Goal: Transaction & Acquisition: Book appointment/travel/reservation

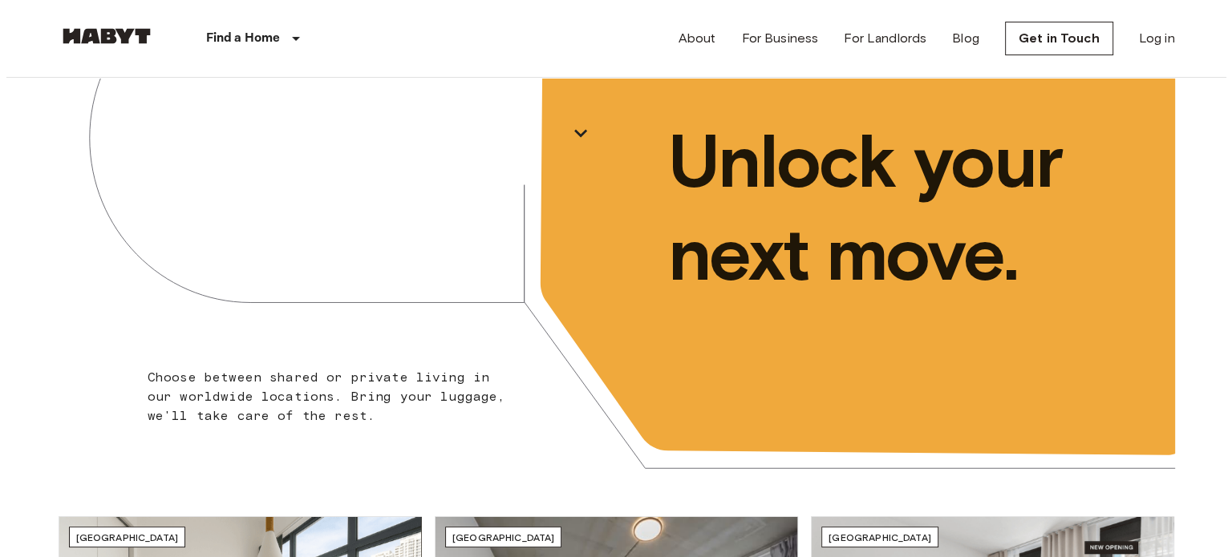
scroll to position [127, 0]
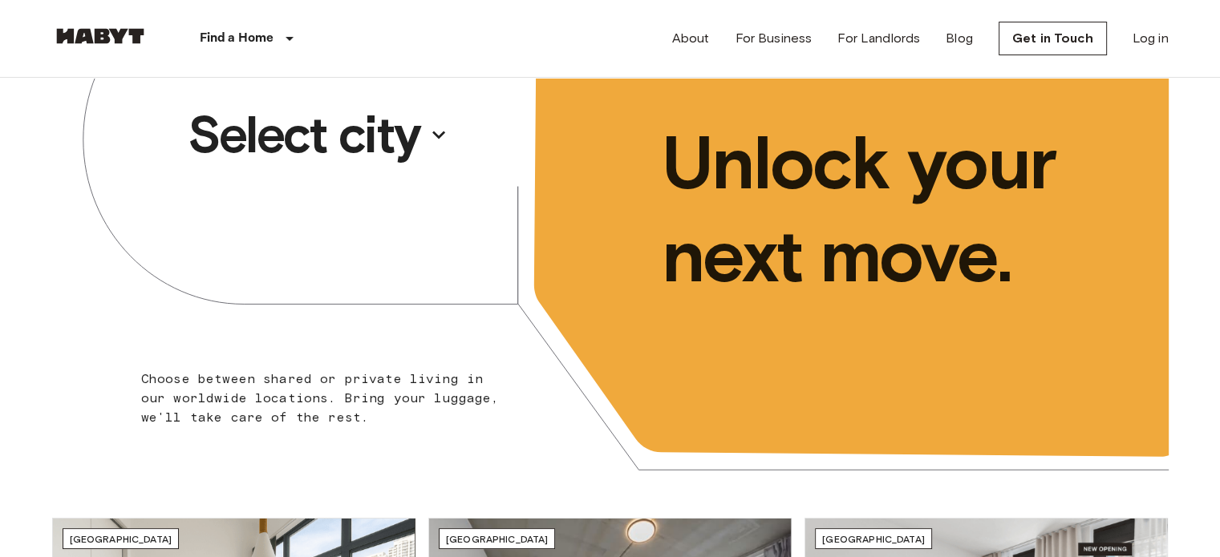
click at [354, 152] on p "Select city" at bounding box center [304, 135] width 233 height 64
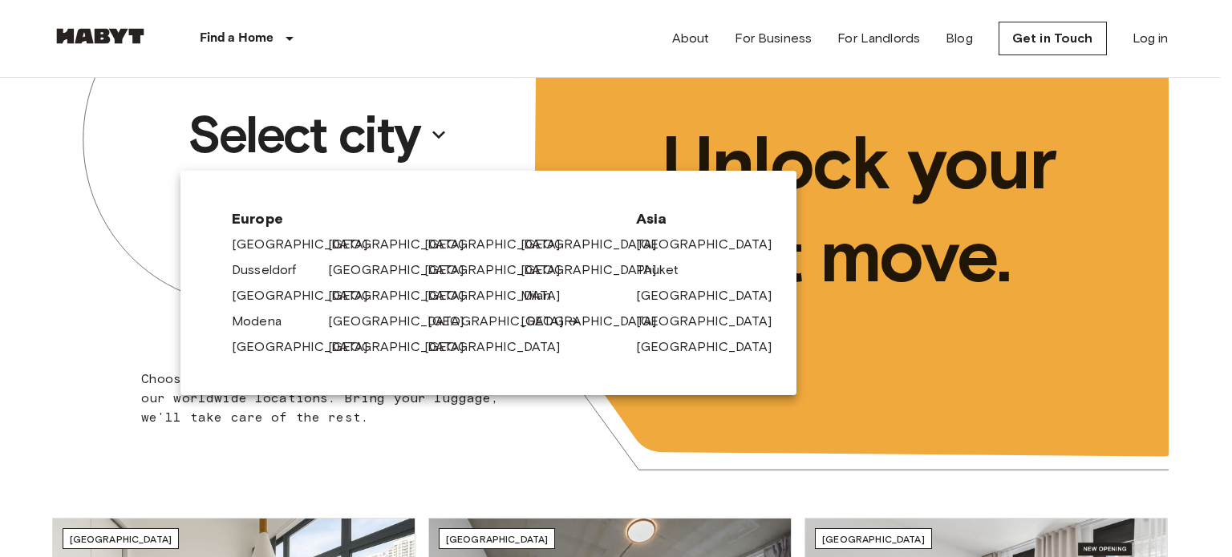
click at [427, 323] on link "[GEOGRAPHIC_DATA]" at bounding box center [503, 321] width 152 height 19
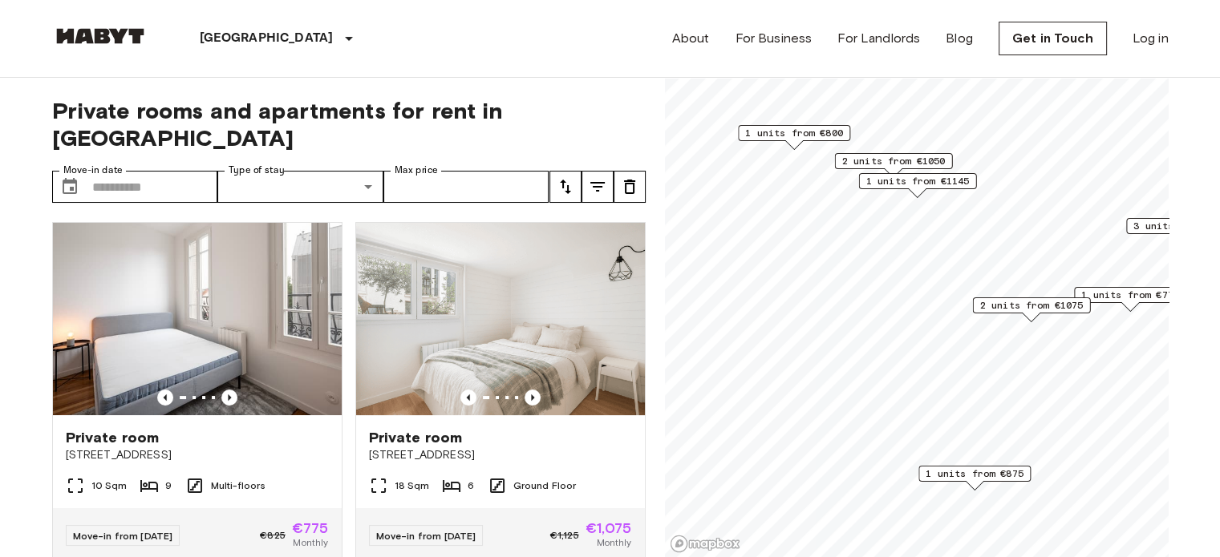
click at [1022, 302] on span "2 units from €1075" at bounding box center [1030, 305] width 103 height 14
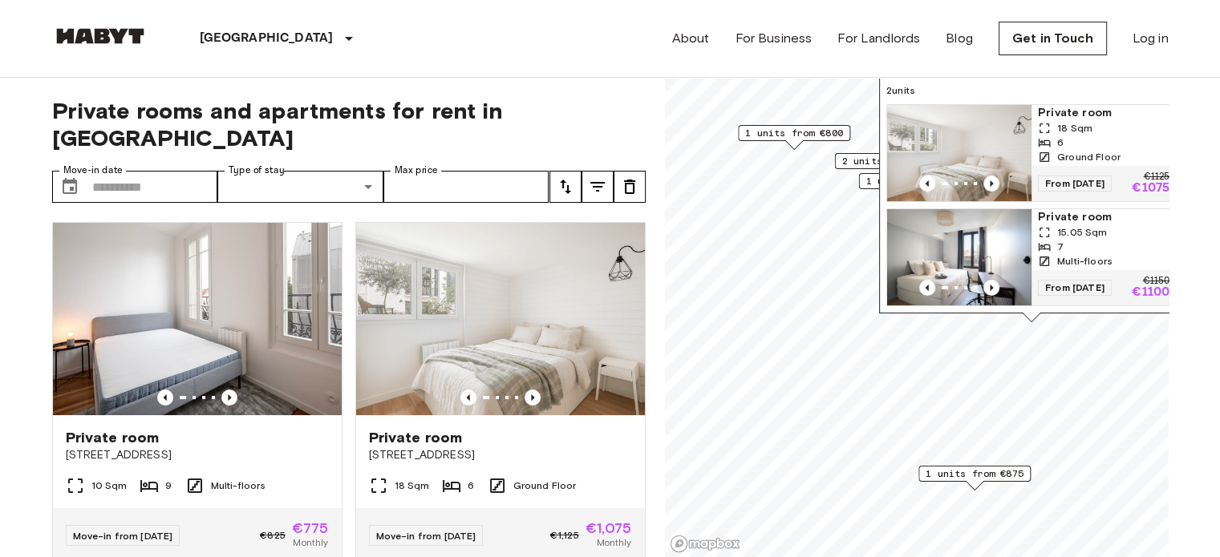
click at [953, 472] on span "1 units from €875" at bounding box center [975, 474] width 98 height 14
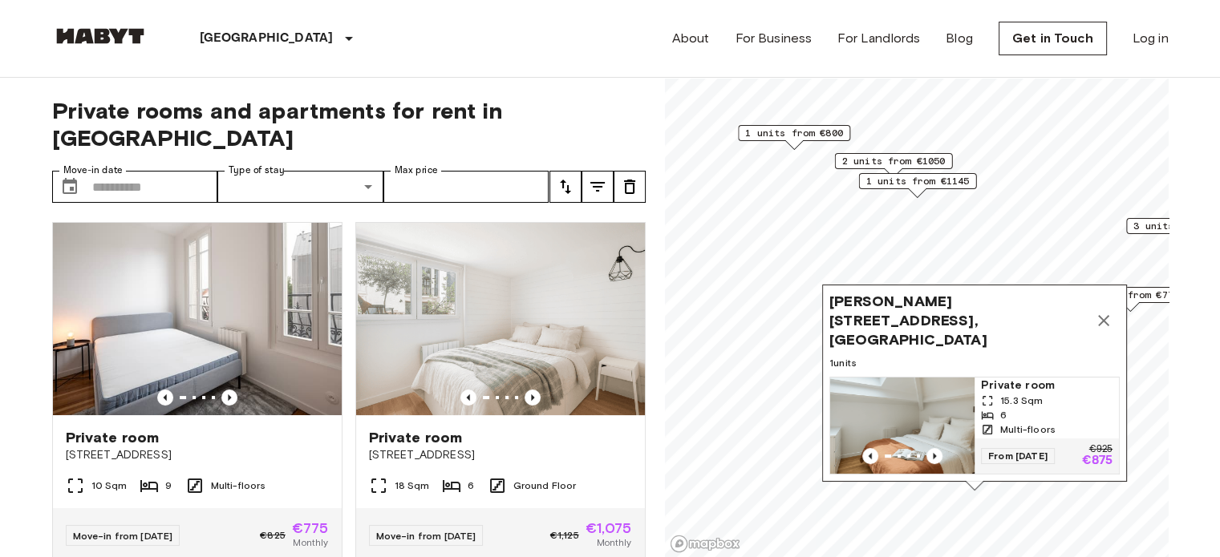
click at [1076, 287] on div "1 units from €775" at bounding box center [1130, 295] width 112 height 16
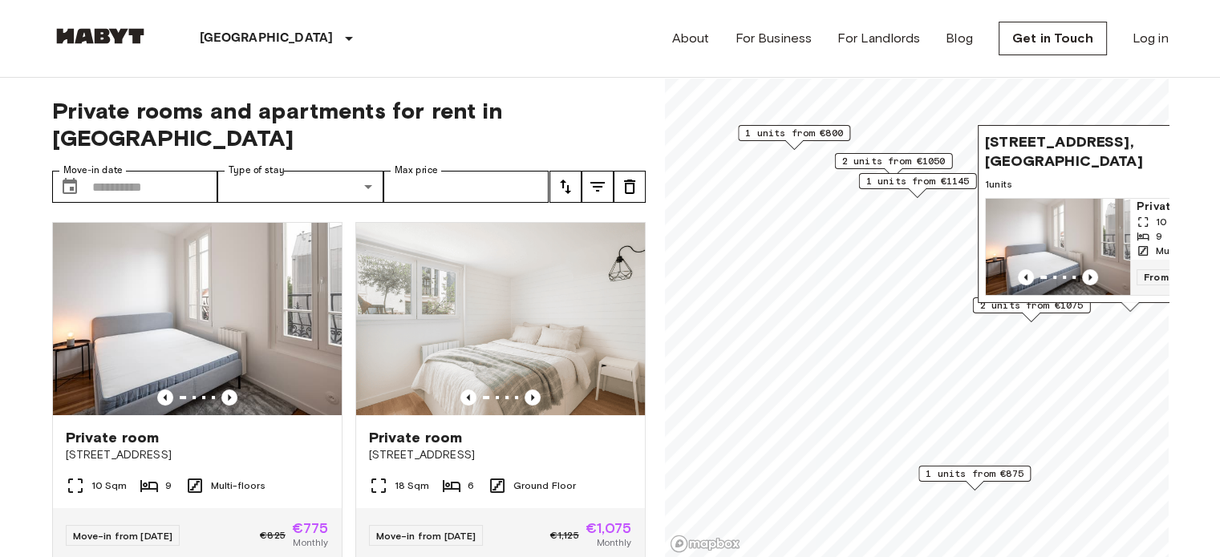
click at [1026, 315] on div "Map marker" at bounding box center [1031, 317] width 18 height 9
click at [1036, 310] on div "Rue de Stalingrad 41bis, 93100 Paris, FRA 1 units Private room 10 Sqm 9 Multi-f…" at bounding box center [1130, 218] width 305 height 187
click at [1029, 311] on div "Rue de Stalingrad 41bis, 93100 Paris, FRA 1 units Private room 10 Sqm 9 Multi-f…" at bounding box center [1130, 218] width 305 height 187
click at [972, 302] on div "2 units from €1075" at bounding box center [1031, 306] width 118 height 16
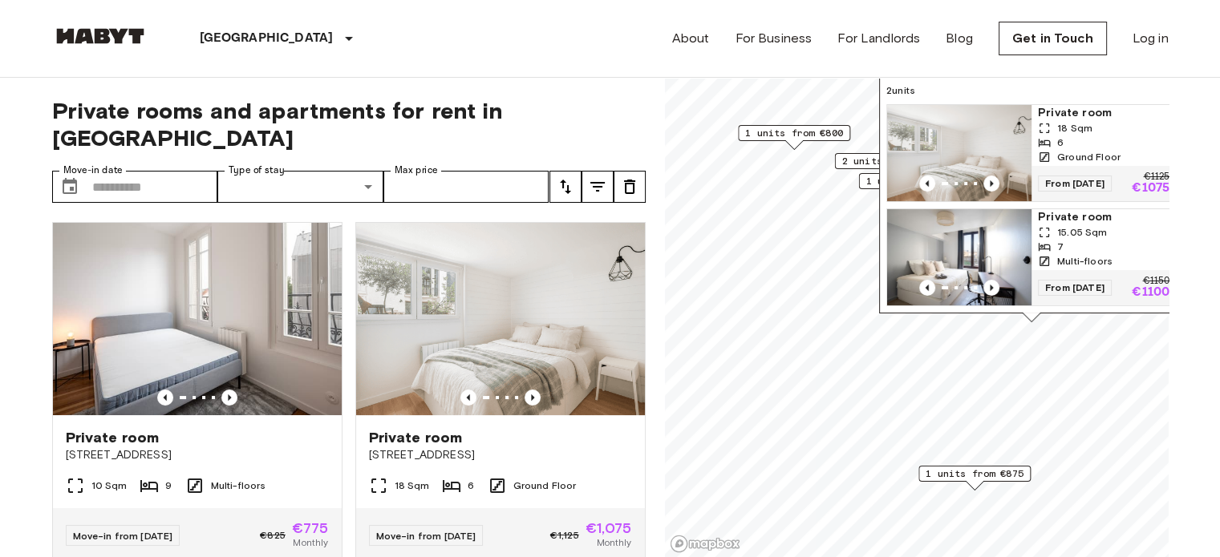
click at [1092, 176] on span "From 17 Oct 25" at bounding box center [1075, 184] width 74 height 16
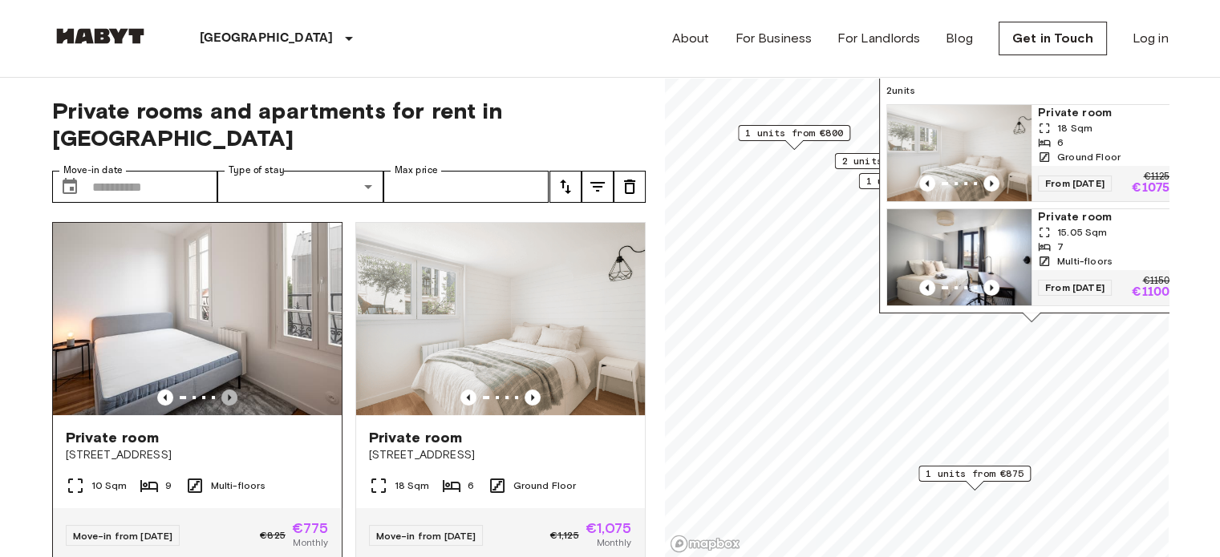
click at [229, 390] on icon "Previous image" at bounding box center [229, 398] width 16 height 16
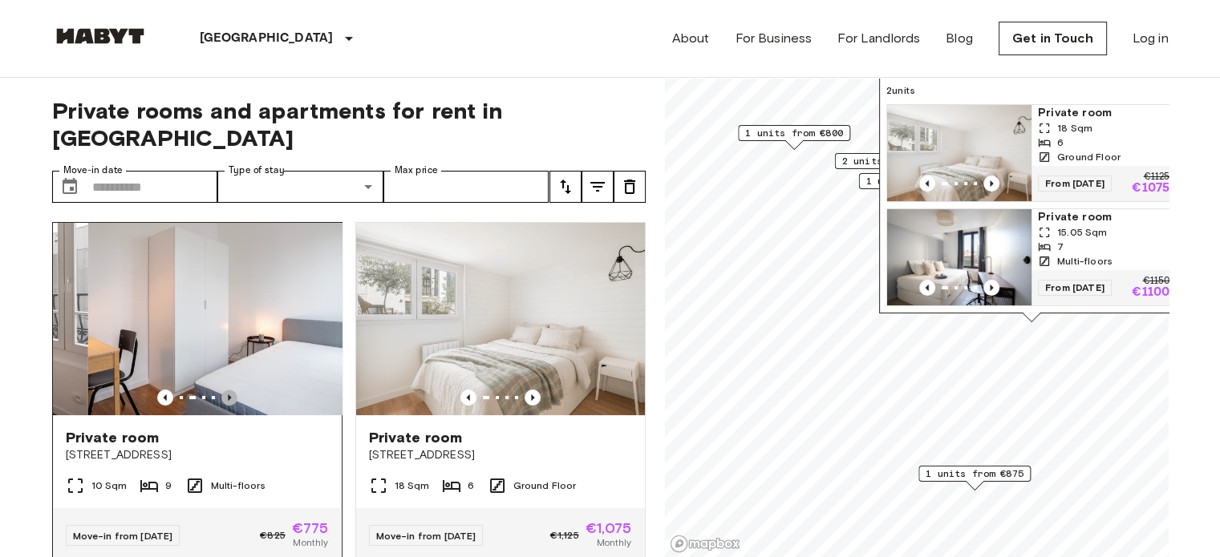
click at [229, 390] on icon "Previous image" at bounding box center [229, 398] width 16 height 16
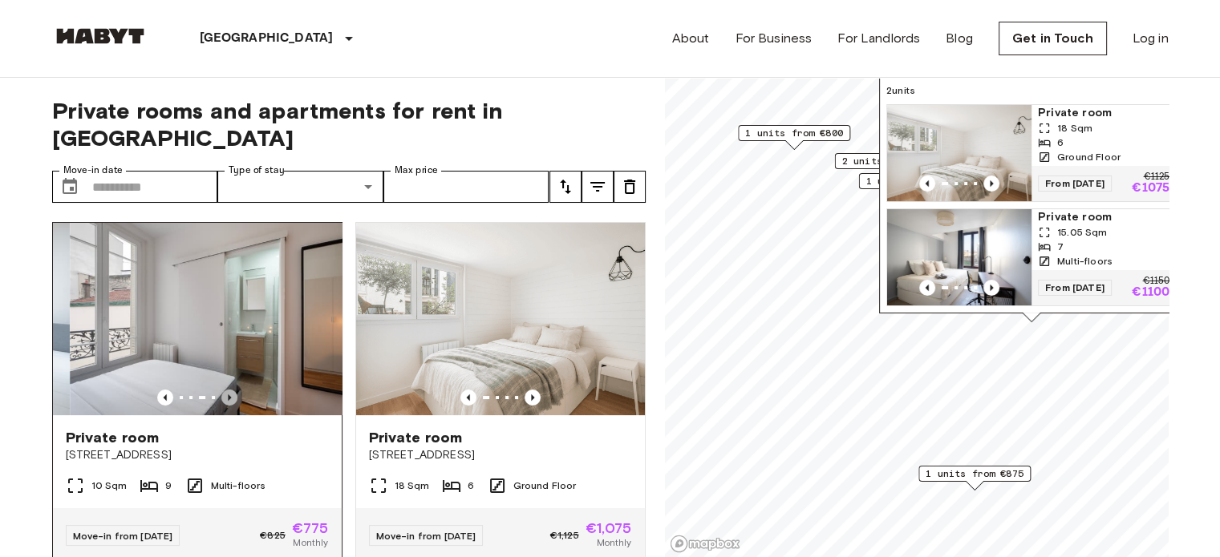
click at [229, 390] on icon "Previous image" at bounding box center [229, 398] width 16 height 16
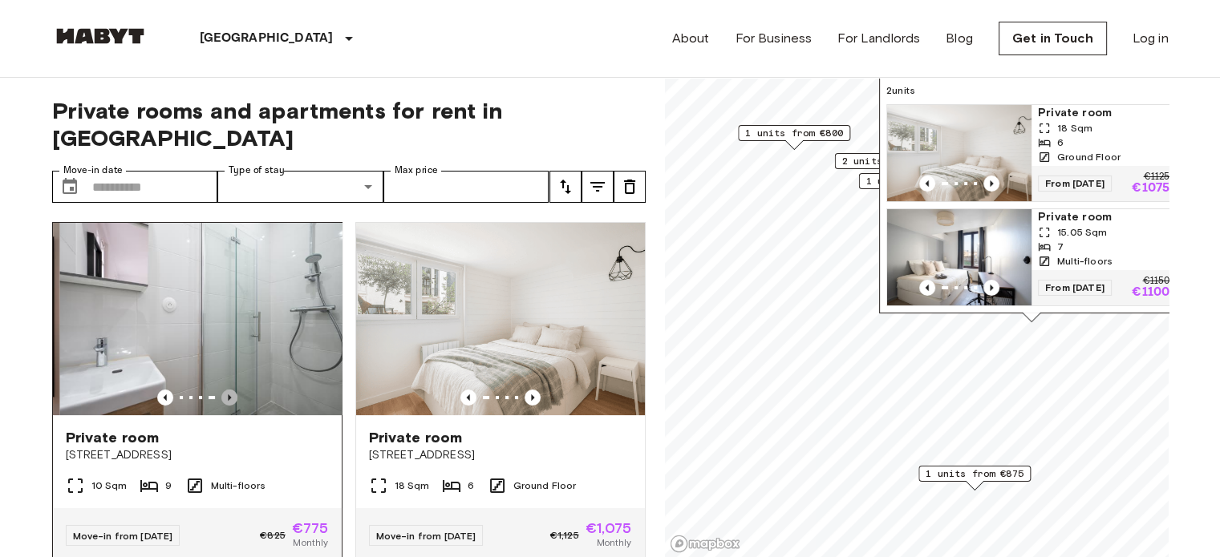
click at [229, 390] on icon "Previous image" at bounding box center [229, 398] width 16 height 16
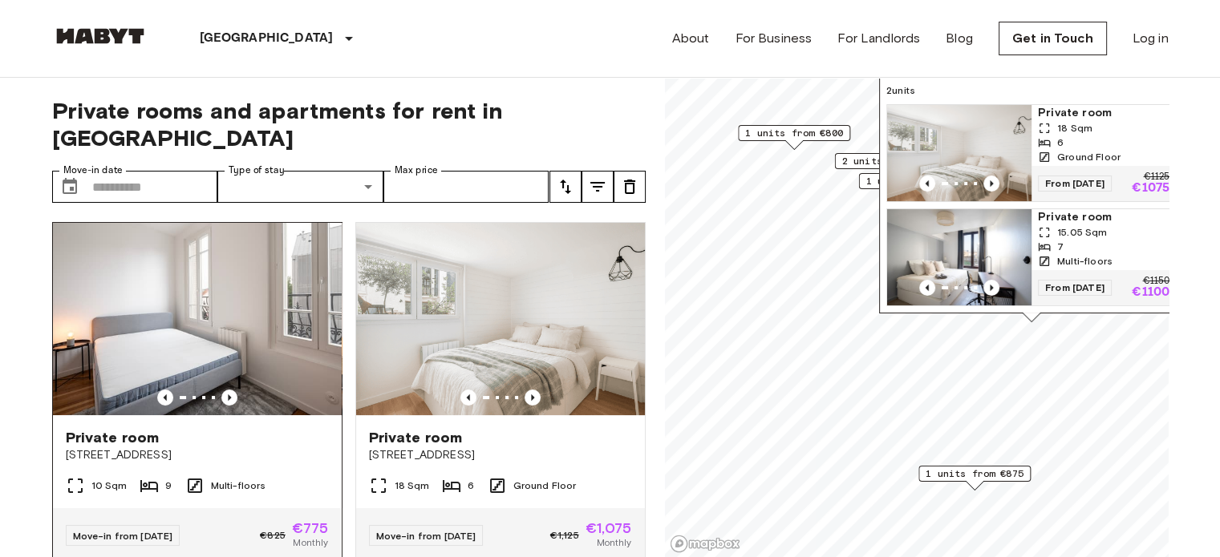
click at [152, 296] on img at bounding box center [197, 319] width 289 height 192
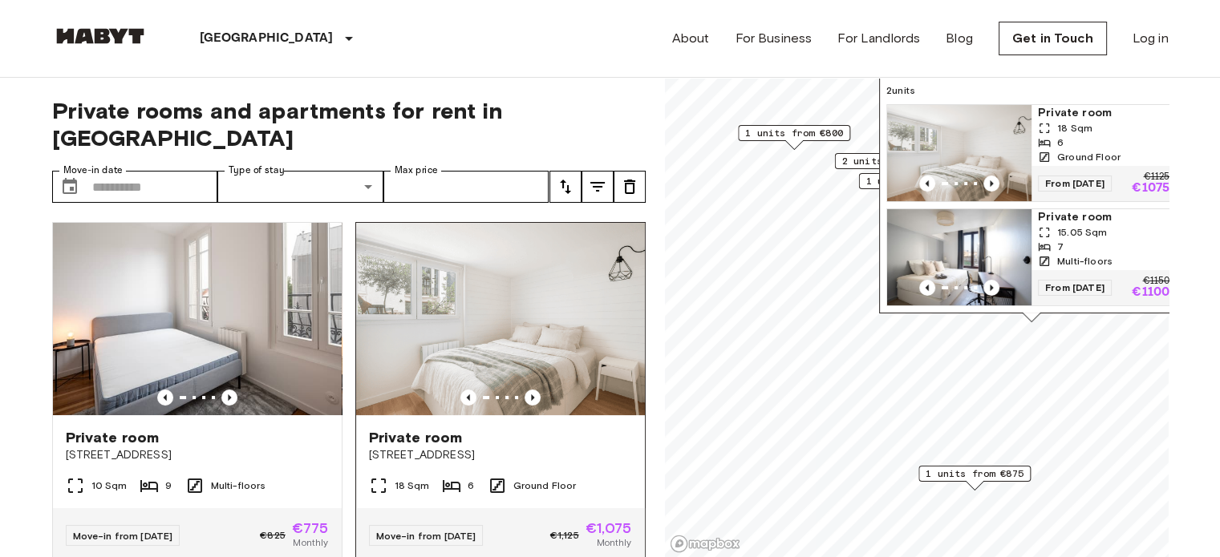
click at [419, 354] on img at bounding box center [500, 319] width 289 height 192
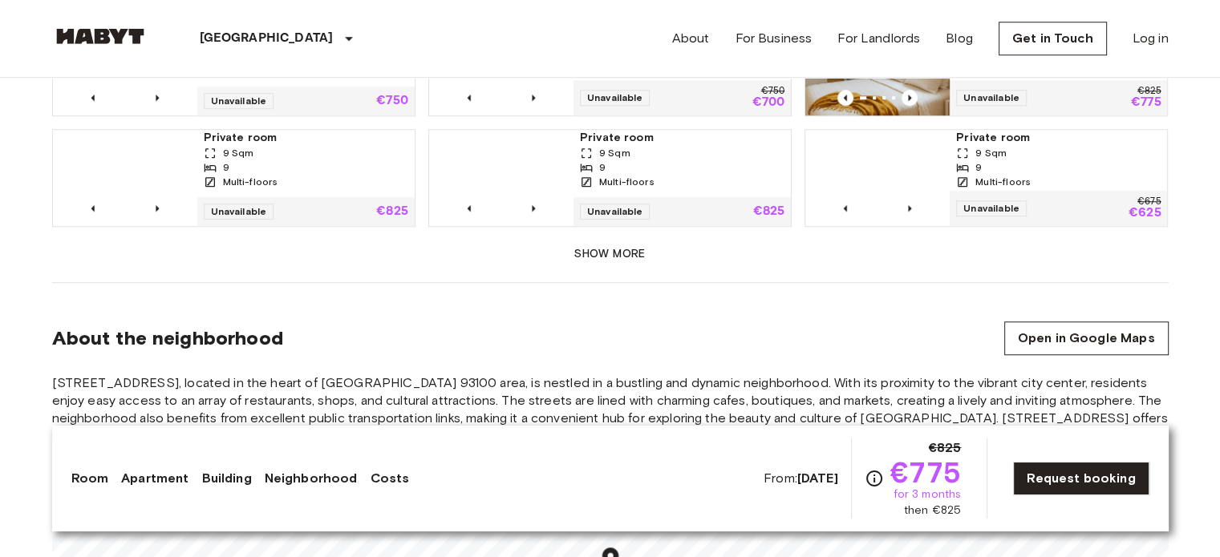
scroll to position [1505, 0]
